Goal: Navigation & Orientation: Find specific page/section

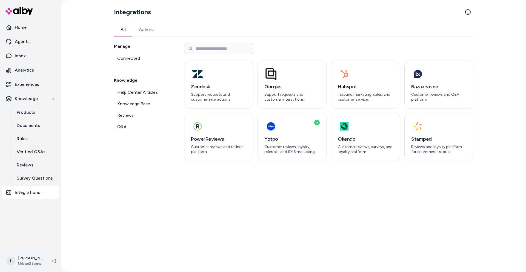
click at [24, 256] on html "Home Agents Inbox Analytics Experiences Knowledge Products Documents Rules Veri…" at bounding box center [263, 136] width 526 height 272
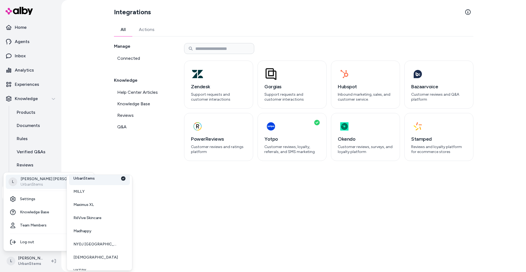
scroll to position [54, 0]
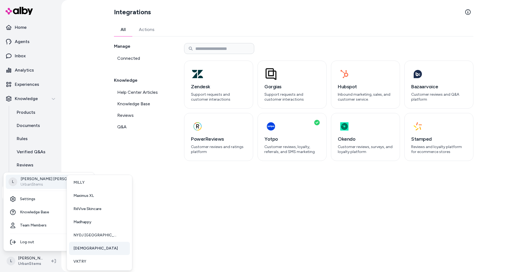
click at [85, 251] on link "mnml" at bounding box center [99, 248] width 61 height 13
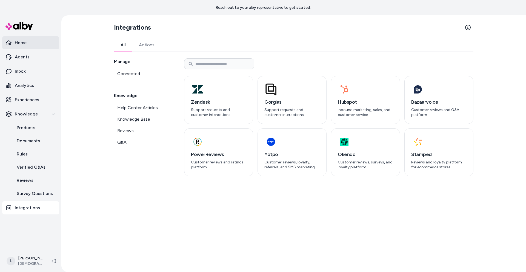
click at [31, 44] on link "Home" at bounding box center [30, 42] width 57 height 13
